Goal: Information Seeking & Learning: Learn about a topic

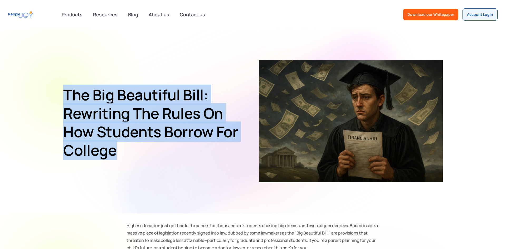
drag, startPoint x: 82, startPoint y: 120, endPoint x: 120, endPoint y: 154, distance: 50.9
click at [120, 154] on section "The Big Beautiful Bill: Rewriting the Rules on How Students Borrow for College" at bounding box center [253, 121] width 506 height 184
click at [120, 154] on h1 "The Big Beautiful Bill: Rewriting the Rules on How Students Borrow for College" at bounding box center [153, 123] width 180 height 74
drag, startPoint x: 131, startPoint y: 158, endPoint x: 38, endPoint y: 77, distance: 123.3
click at [38, 77] on section "The Big Beautiful Bill: Rewriting the Rules on How Students Borrow for College" at bounding box center [253, 121] width 506 height 184
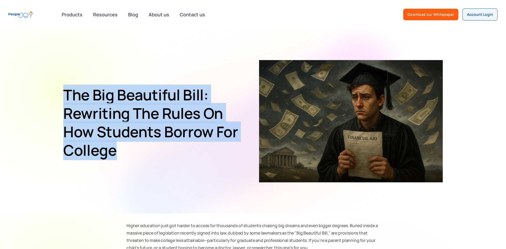
click at [38, 77] on section "The Big Beautiful Bill: Rewriting the Rules on How Students Borrow for College" at bounding box center [253, 121] width 506 height 184
drag, startPoint x: 61, startPoint y: 98, endPoint x: 142, endPoint y: 161, distance: 102.7
click at [142, 161] on section "The Big Beautiful Bill: Rewriting the Rules on How Students Borrow for College" at bounding box center [253, 121] width 506 height 184
click at [142, 161] on div "The Big Beautiful Bill: Rewriting the Rules on How Students Borrow for College" at bounding box center [153, 121] width 180 height 82
drag, startPoint x: 122, startPoint y: 151, endPoint x: 53, endPoint y: 86, distance: 94.6
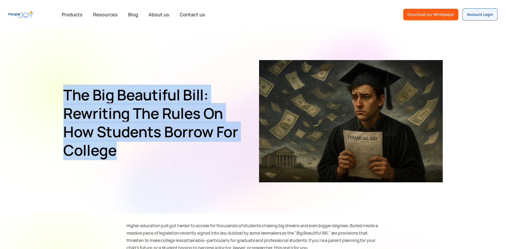
click at [53, 86] on section "The Big Beautiful Bill: Rewriting the Rules on How Students Borrow for College" at bounding box center [253, 121] width 506 height 184
drag, startPoint x: 53, startPoint y: 86, endPoint x: 50, endPoint y: 85, distance: 3.2
click at [54, 86] on section "The Big Beautiful Bill: Rewriting the Rules on How Students Borrow for College" at bounding box center [253, 121] width 506 height 184
click at [132, 150] on h1 "The Big Beautiful Bill: Rewriting the Rules on How Students Borrow for College" at bounding box center [153, 123] width 180 height 74
drag, startPoint x: 117, startPoint y: 148, endPoint x: 54, endPoint y: 88, distance: 86.5
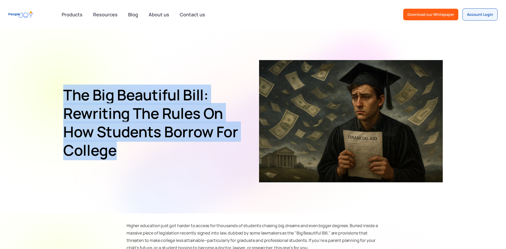
click at [54, 89] on section "The Big Beautiful Bill: Rewriting the Rules on How Students Borrow for College" at bounding box center [253, 121] width 506 height 184
click at [54, 88] on section "The Big Beautiful Bill: Rewriting the Rules on How Students Borrow for College" at bounding box center [253, 121] width 506 height 184
drag, startPoint x: 51, startPoint y: 90, endPoint x: 130, endPoint y: 156, distance: 103.2
click at [130, 156] on section "The Big Beautiful Bill: Rewriting the Rules on How Students Borrow for College" at bounding box center [253, 121] width 506 height 184
click at [130, 156] on h1 "The Big Beautiful Bill: Rewriting the Rules on How Students Borrow for College" at bounding box center [153, 123] width 180 height 74
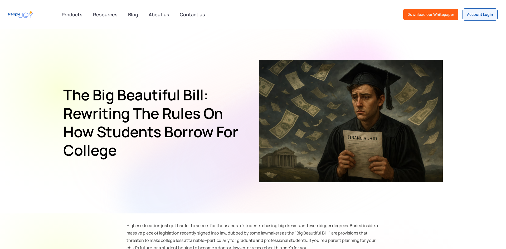
drag, startPoint x: 130, startPoint y: 156, endPoint x: 55, endPoint y: 93, distance: 98.5
click at [55, 95] on section "The Big Beautiful Bill: Rewriting the Rules on How Students Borrow for College" at bounding box center [253, 121] width 506 height 184
click at [55, 93] on section "The Big Beautiful Bill: Rewriting the Rules on How Students Borrow for College" at bounding box center [253, 121] width 506 height 184
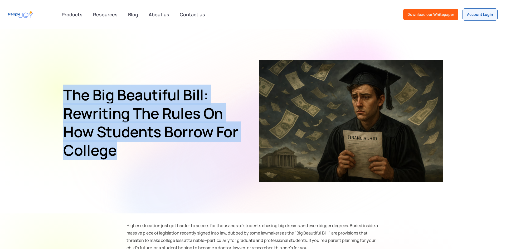
drag, startPoint x: 54, startPoint y: 92, endPoint x: 127, endPoint y: 147, distance: 90.9
click at [127, 147] on section "The Big Beautiful Bill: Rewriting the Rules on How Students Borrow for College" at bounding box center [253, 121] width 506 height 184
click at [127, 147] on h1 "The Big Beautiful Bill: Rewriting the Rules on How Students Borrow for College" at bounding box center [153, 123] width 180 height 74
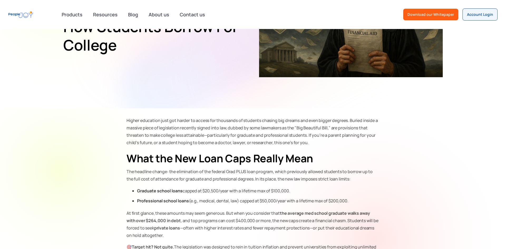
scroll to position [177, 0]
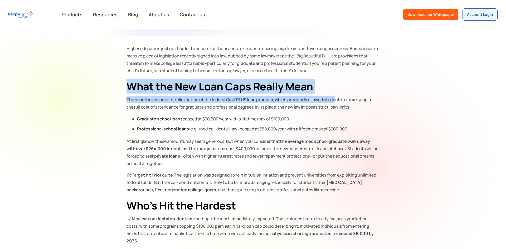
drag, startPoint x: 116, startPoint y: 80, endPoint x: 333, endPoint y: 94, distance: 217.7
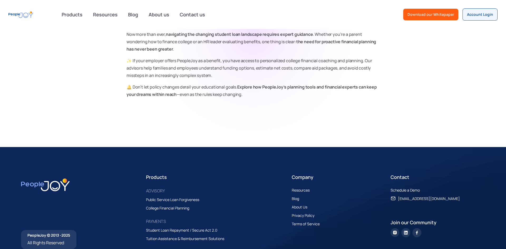
scroll to position [606, 0]
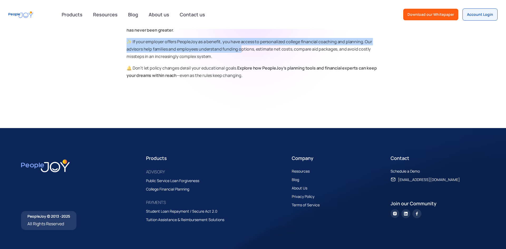
drag, startPoint x: 119, startPoint y: 32, endPoint x: 250, endPoint y: 44, distance: 131.7
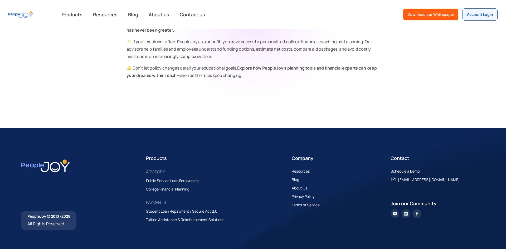
click at [250, 44] on p "✨ If your employer offers PeopleJoy as a benefit, you have access to personaliz…" at bounding box center [252, 49] width 253 height 22
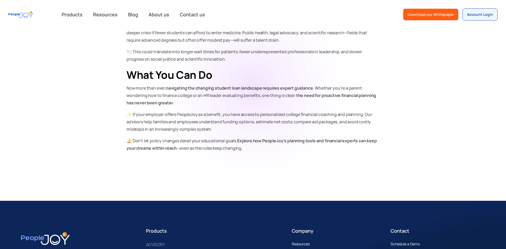
scroll to position [518, 0]
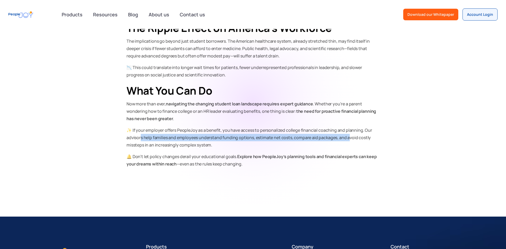
drag, startPoint x: 339, startPoint y: 128, endPoint x: 141, endPoint y: 129, distance: 197.8
click at [141, 129] on p "✨ If your employer offers PeopleJoy as a benefit, you have access to personaliz…" at bounding box center [252, 137] width 253 height 22
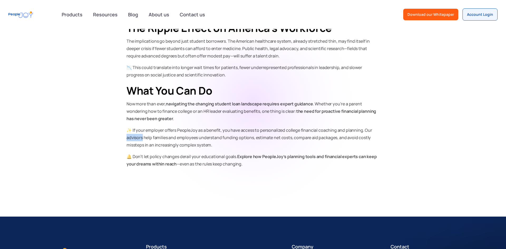
click at [141, 129] on p "✨ If your employer offers PeopleJoy as a benefit, you have access to personaliz…" at bounding box center [252, 137] width 253 height 22
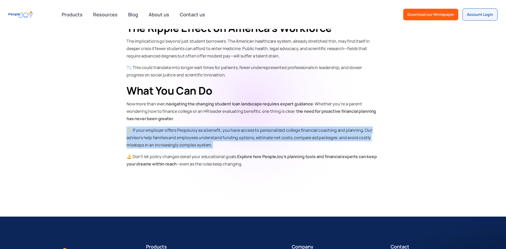
click at [141, 129] on p "✨ If your employer offers PeopleJoy as a benefit, you have access to personaliz…" at bounding box center [252, 137] width 253 height 22
click at [155, 126] on p "✨ If your employer offers PeopleJoy as a benefit, you have access to personaliz…" at bounding box center [252, 137] width 253 height 22
click at [150, 127] on p "✨ If your employer offers PeopleJoy as a benefit, you have access to personaliz…" at bounding box center [252, 137] width 253 height 22
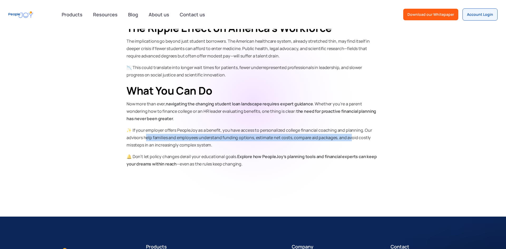
drag, startPoint x: 145, startPoint y: 129, endPoint x: 351, endPoint y: 132, distance: 205.5
click at [351, 132] on p "✨ If your employer offers PeopleJoy as a benefit, you have access to personaliz…" at bounding box center [252, 137] width 253 height 22
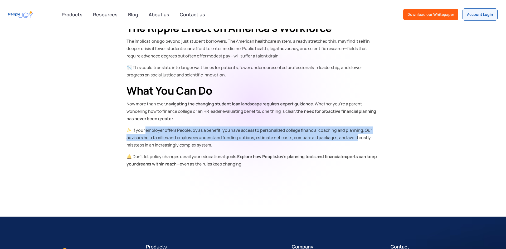
drag, startPoint x: 355, startPoint y: 130, endPoint x: 145, endPoint y: 126, distance: 210.0
click at [145, 126] on p "✨ If your employer offers PeopleJoy as a benefit, you have access to personaliz…" at bounding box center [252, 137] width 253 height 22
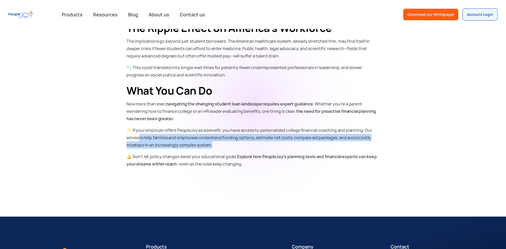
drag, startPoint x: 140, startPoint y: 133, endPoint x: 330, endPoint y: 135, distance: 189.7
click at [328, 135] on p "✨ If your employer offers PeopleJoy as a benefit, you have access to personaliz…" at bounding box center [252, 137] width 253 height 22
click at [330, 135] on p "✨ If your employer offers PeopleJoy as a benefit, you have access to personaliz…" at bounding box center [252, 137] width 253 height 22
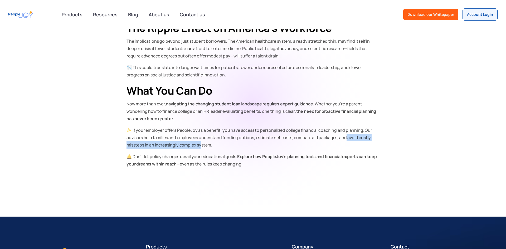
drag, startPoint x: 260, startPoint y: 132, endPoint x: 200, endPoint y: 134, distance: 60.1
click at [201, 134] on p "✨ If your employer offers PeopleJoy as a benefit, you have access to personaliz…" at bounding box center [252, 137] width 253 height 22
click at [200, 134] on p "✨ If your employer offers PeopleJoy as a benefit, you have access to personaliz…" at bounding box center [252, 137] width 253 height 22
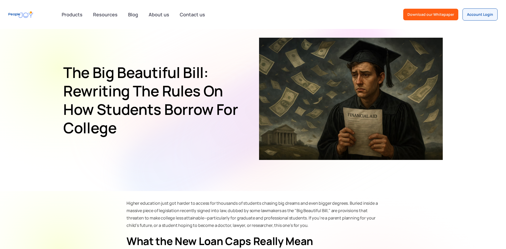
scroll to position [0, 0]
